Goal: Feedback & Contribution: Leave review/rating

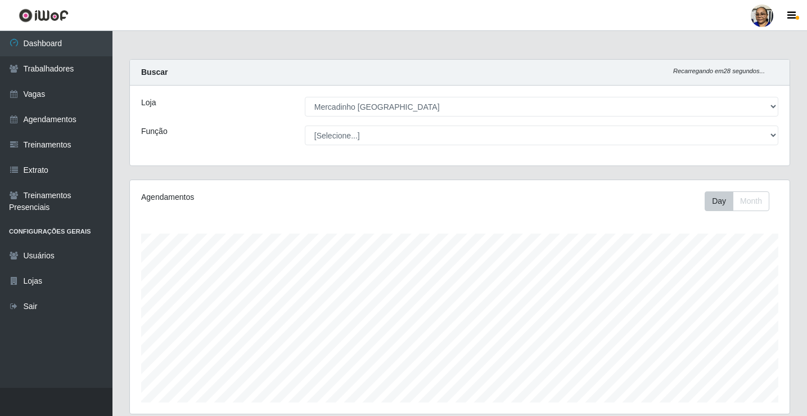
select select "345"
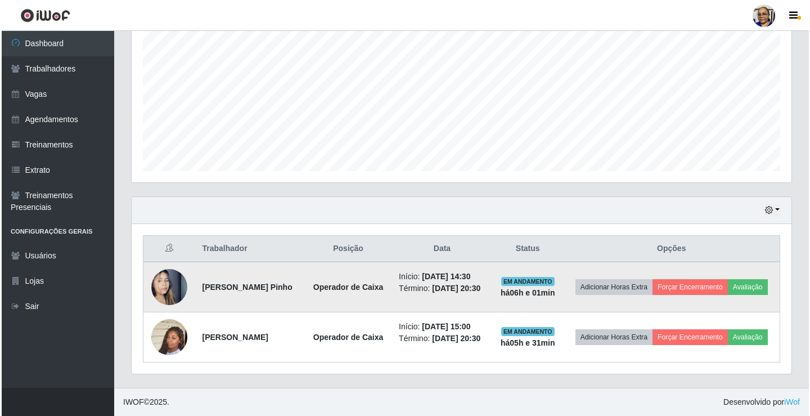
scroll to position [233, 660]
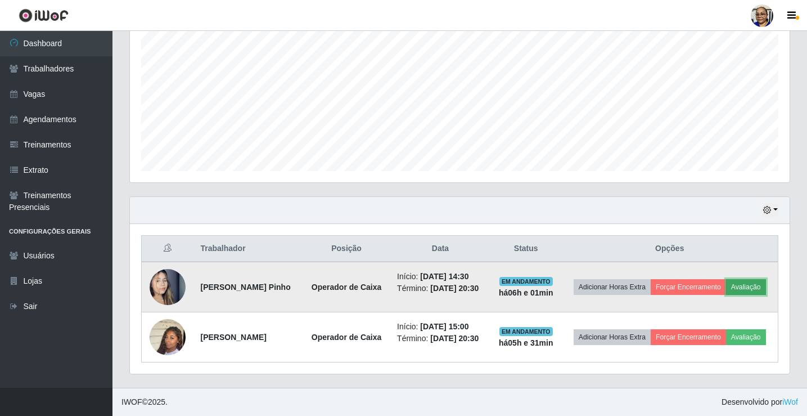
click at [726, 284] on button "Avaliação" at bounding box center [746, 287] width 40 height 16
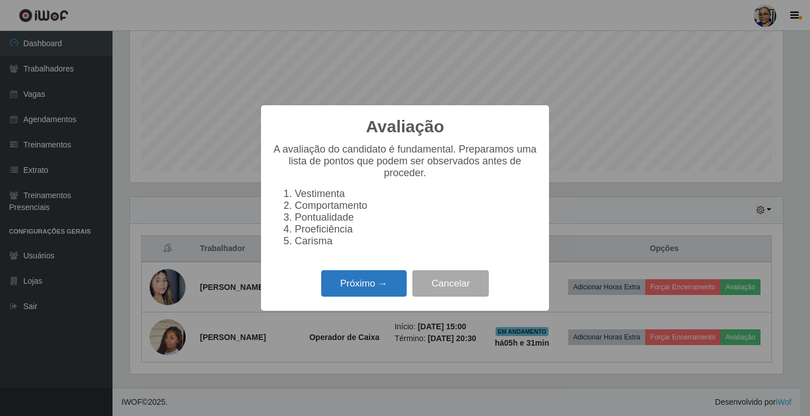
click at [380, 290] on button "Próximo →" at bounding box center [364, 283] width 86 height 26
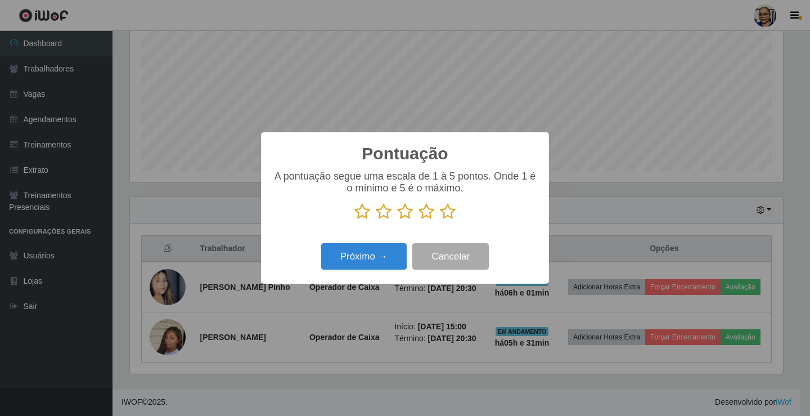
click at [447, 215] on icon at bounding box center [448, 211] width 16 height 17
click at [440, 220] on input "radio" at bounding box center [440, 220] width 0 height 0
click at [397, 261] on button "Próximo →" at bounding box center [364, 256] width 86 height 26
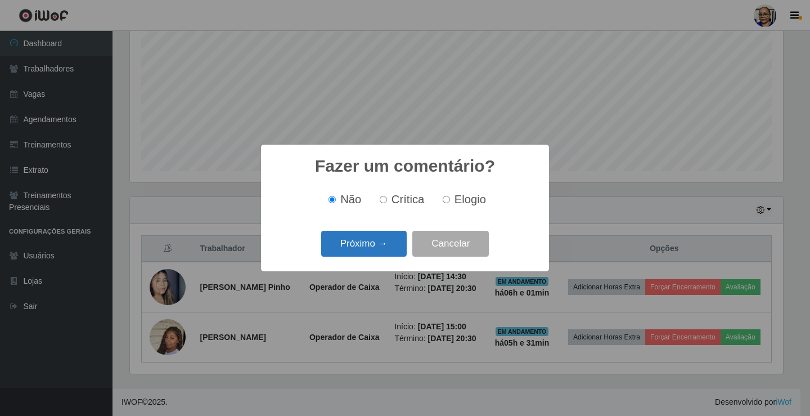
click at [382, 245] on button "Próximo →" at bounding box center [364, 244] width 86 height 26
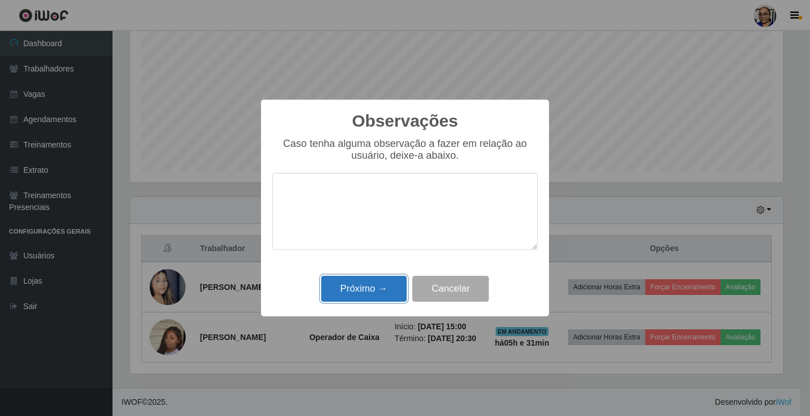
click at [382, 294] on button "Próximo →" at bounding box center [364, 289] width 86 height 26
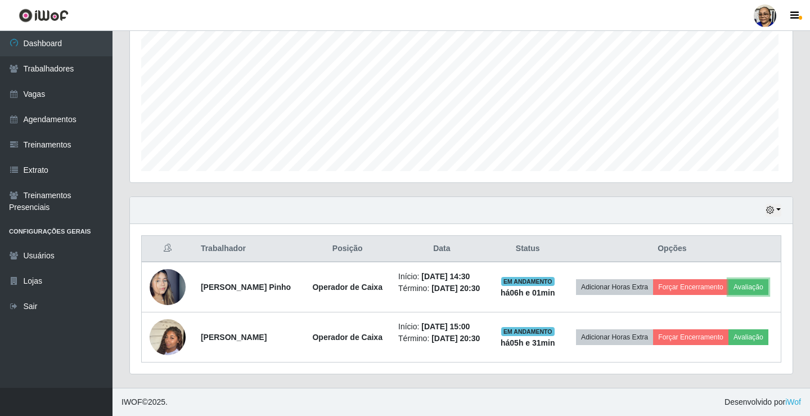
scroll to position [233, 660]
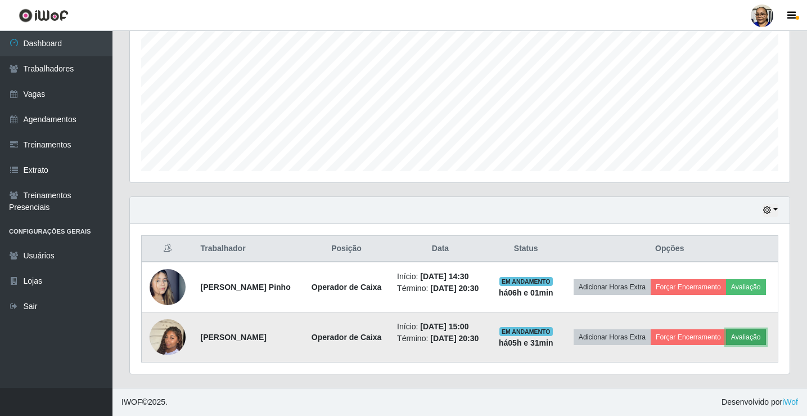
click at [726, 343] on button "Avaliação" at bounding box center [746, 337] width 40 height 16
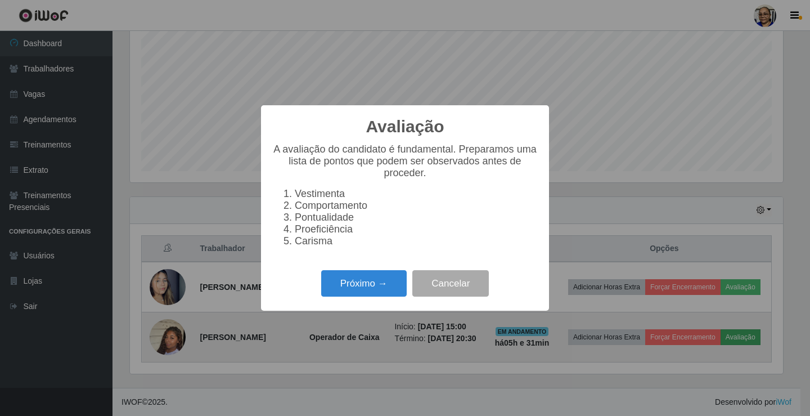
scroll to position [233, 653]
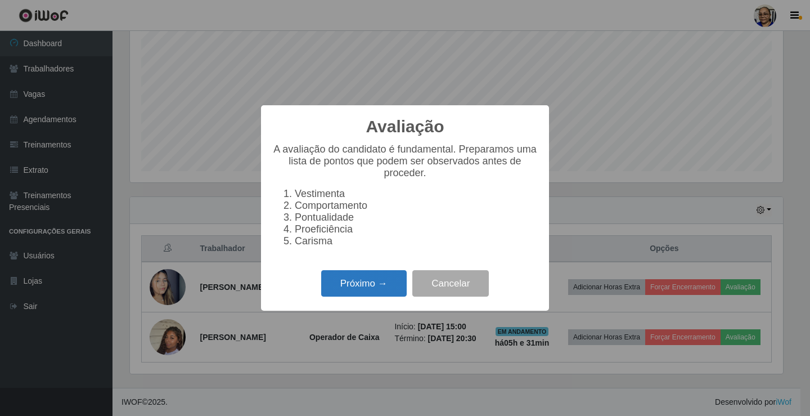
click at [379, 287] on button "Próximo →" at bounding box center [364, 283] width 86 height 26
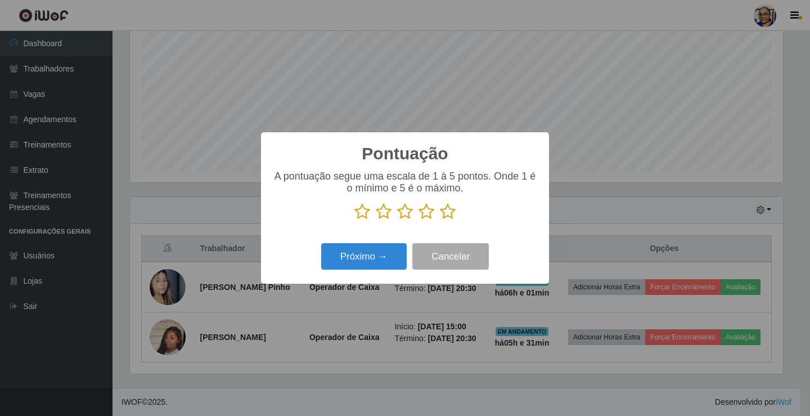
click at [447, 215] on icon at bounding box center [448, 211] width 16 height 17
click at [440, 220] on input "radio" at bounding box center [440, 220] width 0 height 0
click at [390, 253] on button "Próximo →" at bounding box center [364, 256] width 86 height 26
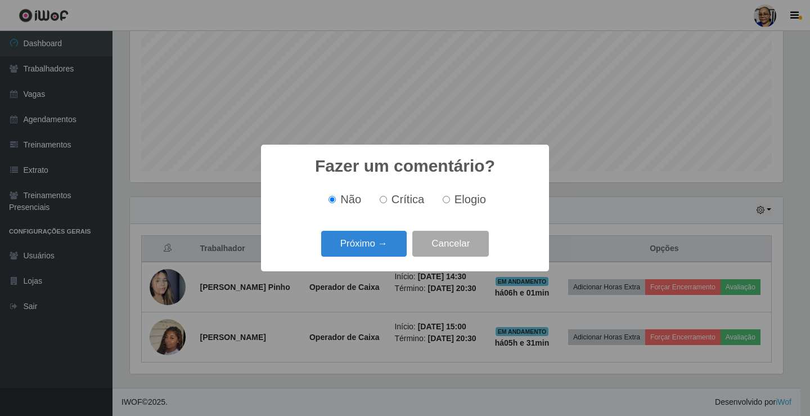
click at [390, 253] on button "Próximo →" at bounding box center [364, 244] width 86 height 26
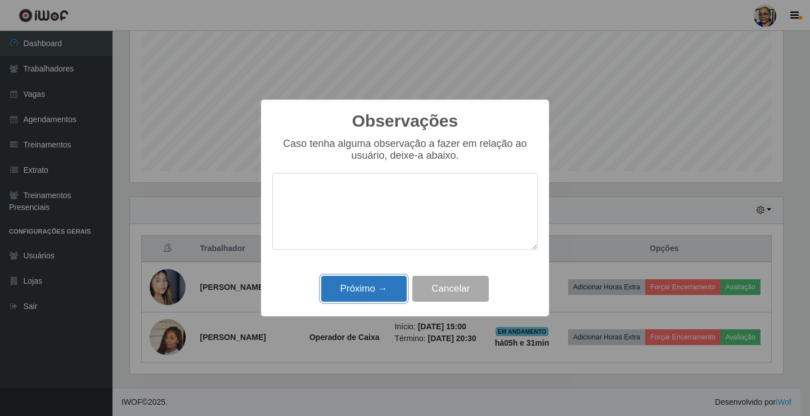
click at [377, 285] on button "Próximo →" at bounding box center [364, 289] width 86 height 26
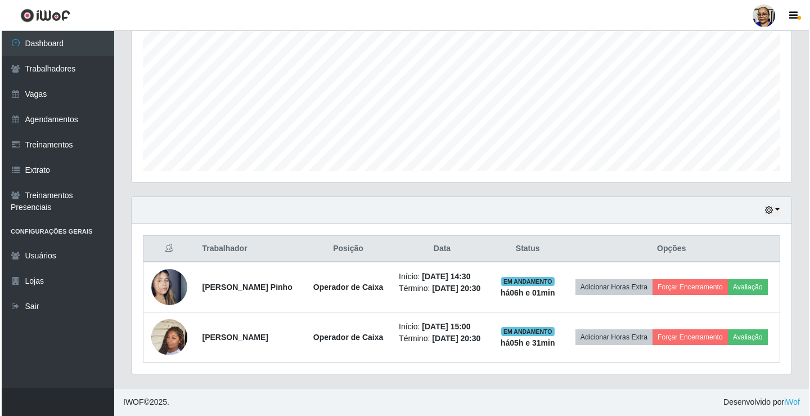
scroll to position [231, 0]
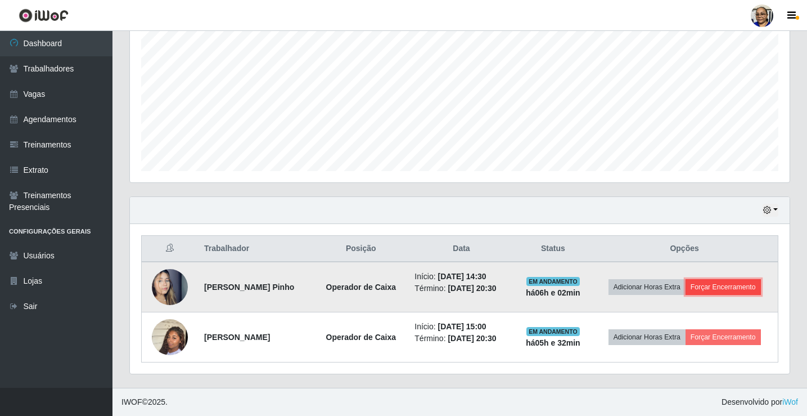
click at [723, 288] on button "Forçar Encerramento" at bounding box center [723, 287] width 75 height 16
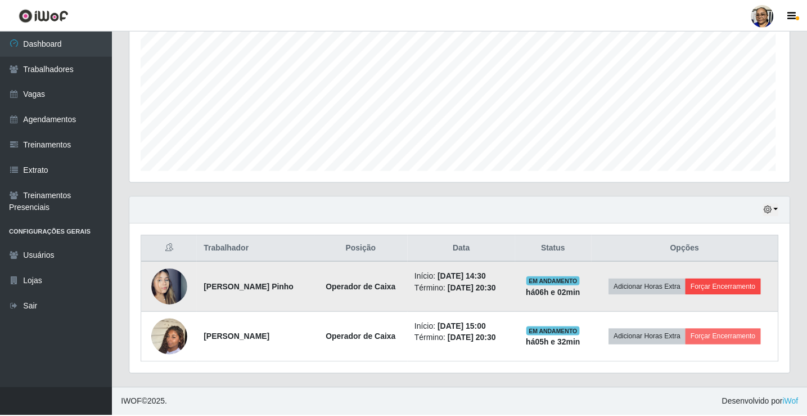
scroll to position [233, 653]
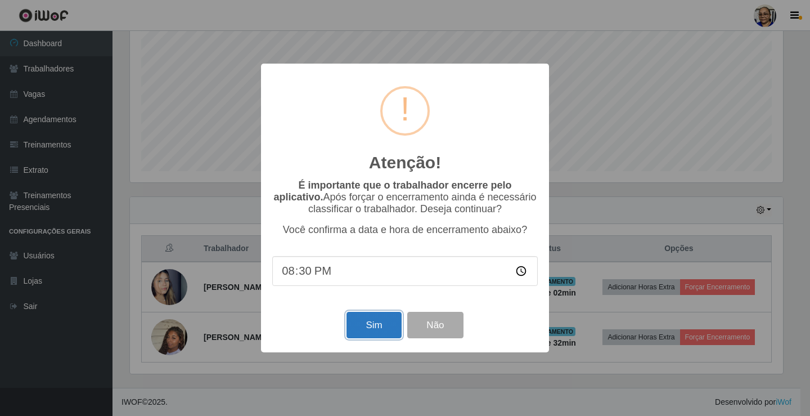
click at [374, 323] on button "Sim" at bounding box center [374, 325] width 55 height 26
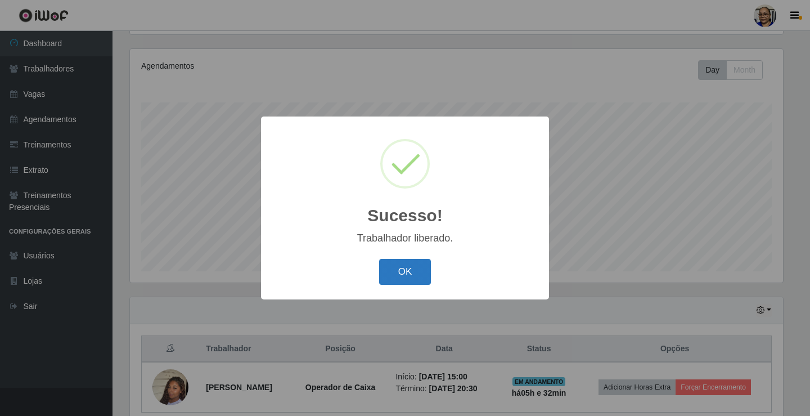
click at [413, 271] on button "OK" at bounding box center [405, 272] width 52 height 26
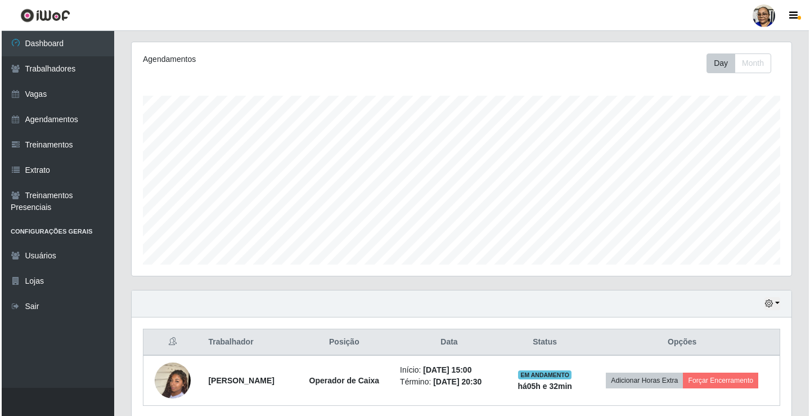
scroll to position [181, 0]
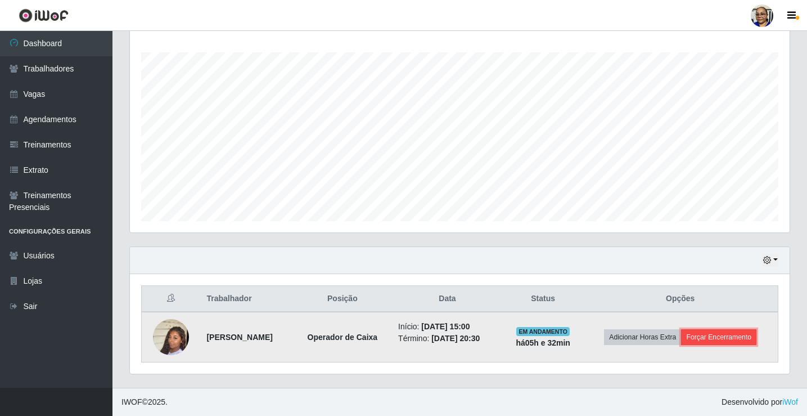
click at [728, 336] on button "Forçar Encerramento" at bounding box center [718, 337] width 75 height 16
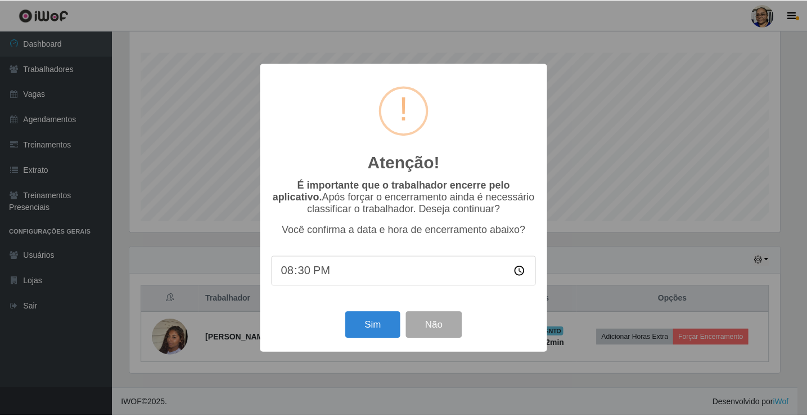
scroll to position [233, 653]
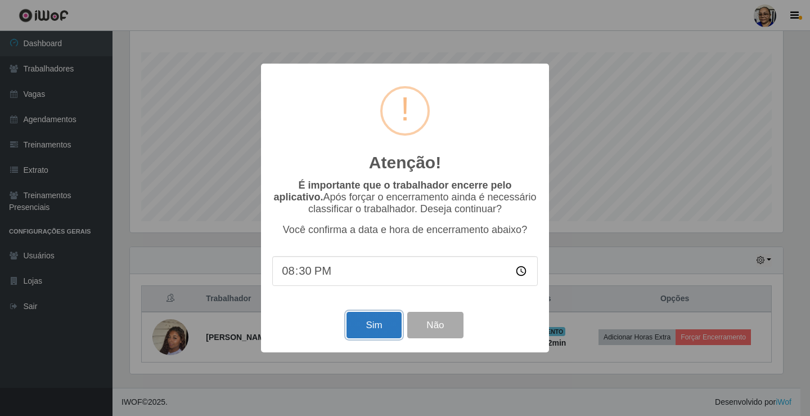
click at [372, 322] on button "Sim" at bounding box center [374, 325] width 55 height 26
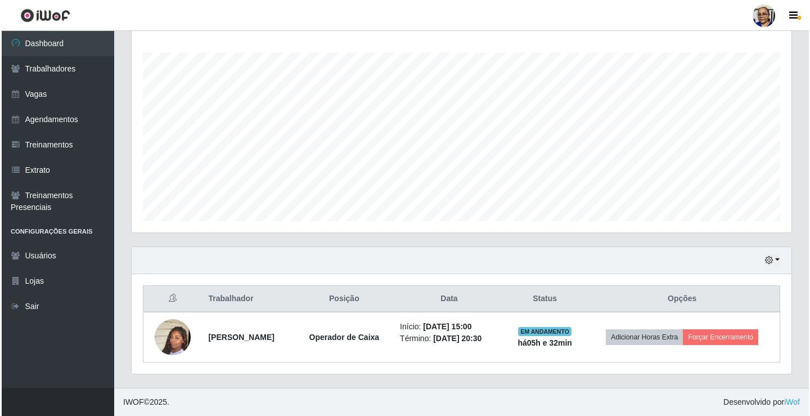
scroll to position [0, 0]
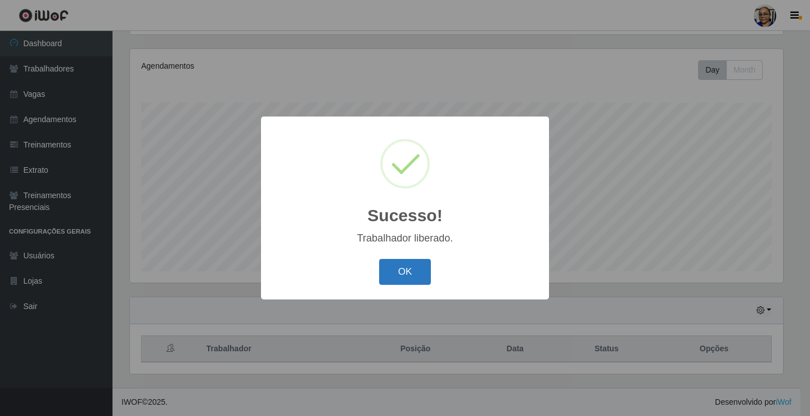
click at [413, 272] on button "OK" at bounding box center [405, 272] width 52 height 26
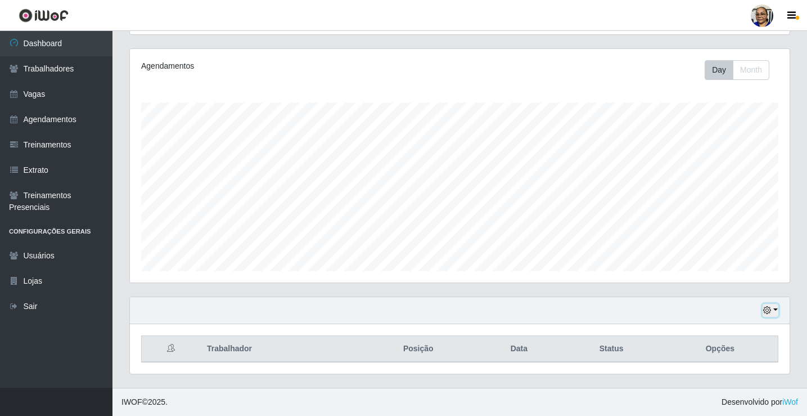
click at [775, 310] on button "button" at bounding box center [771, 310] width 16 height 13
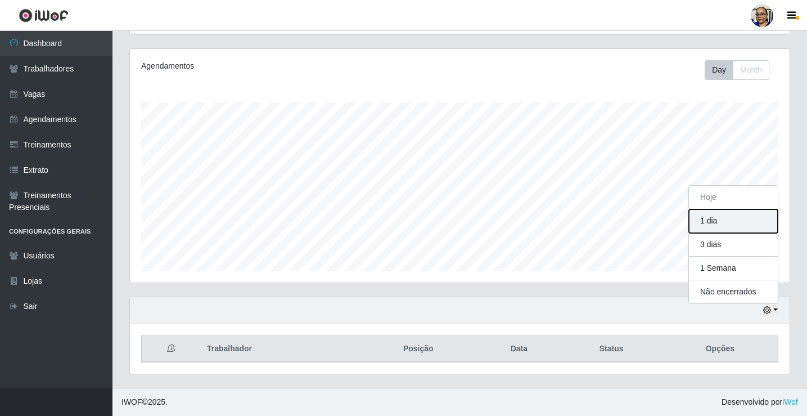
click at [711, 217] on button "1 dia" at bounding box center [733, 221] width 89 height 24
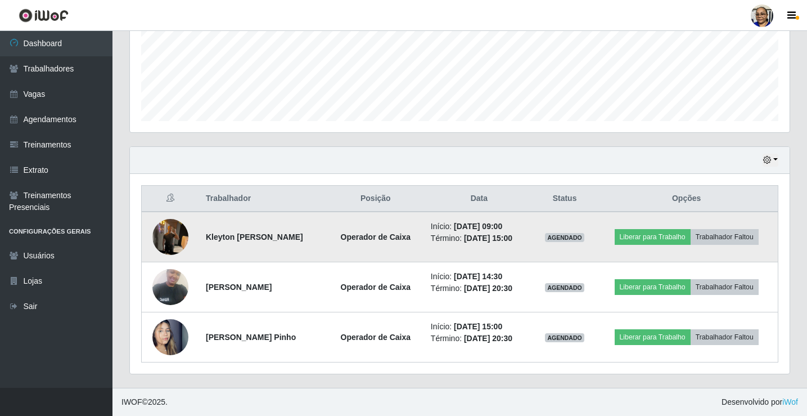
click at [169, 235] on img at bounding box center [170, 237] width 36 height 48
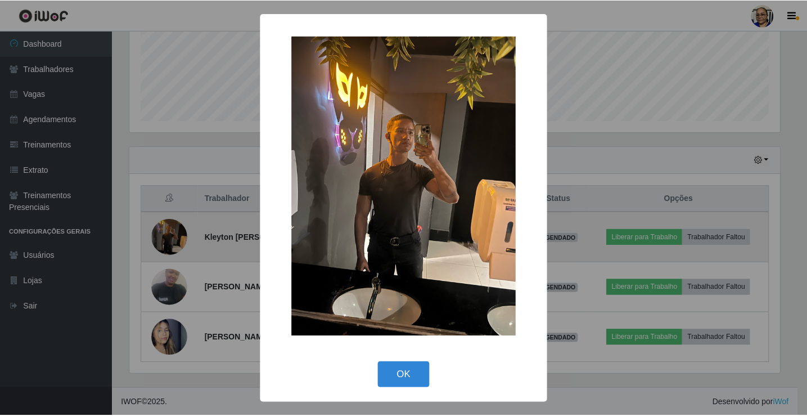
scroll to position [233, 653]
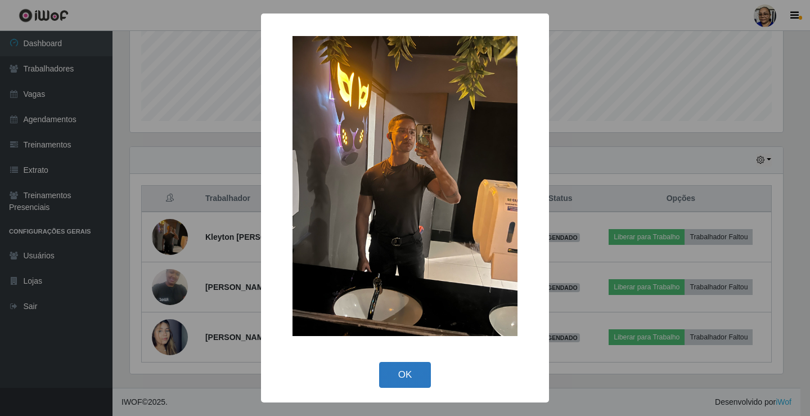
click at [410, 377] on button "OK" at bounding box center [405, 375] width 52 height 26
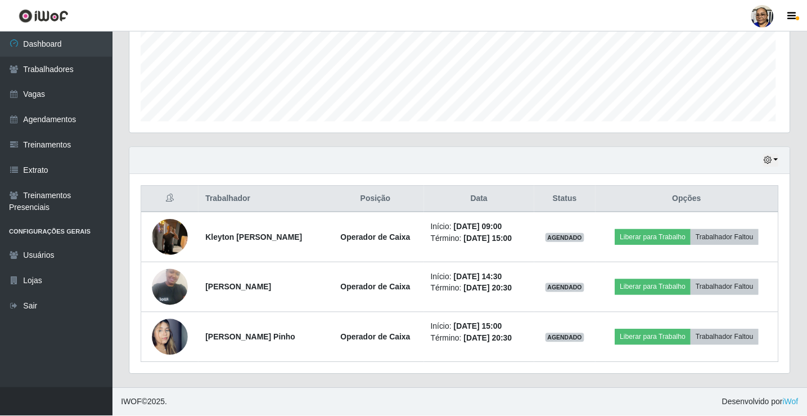
scroll to position [233, 660]
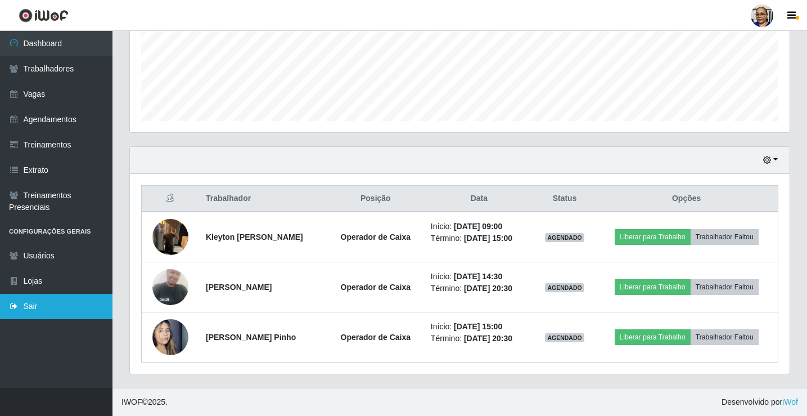
click at [37, 305] on link "Sair" at bounding box center [56, 306] width 113 height 25
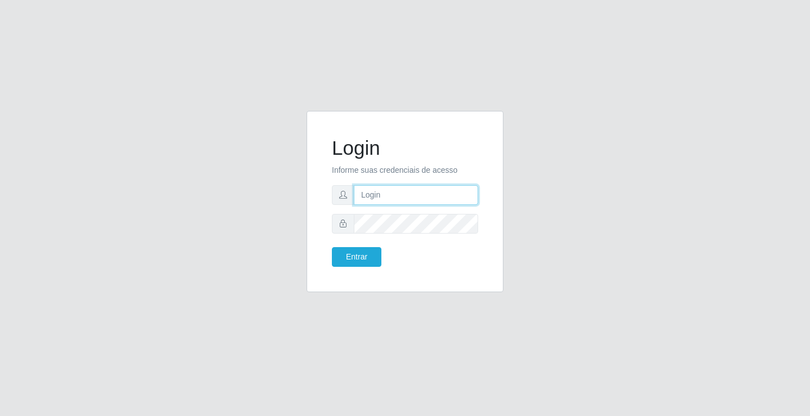
type input "[EMAIL_ADDRESS][DOMAIN_NAME]"
